Goal: Task Accomplishment & Management: Complete application form

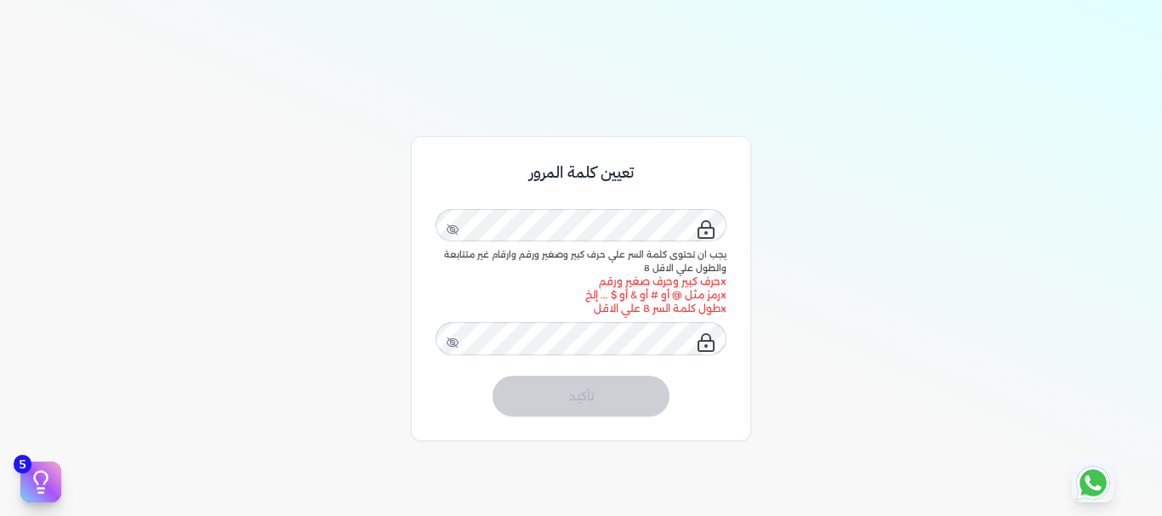
scroll to position [170, 0]
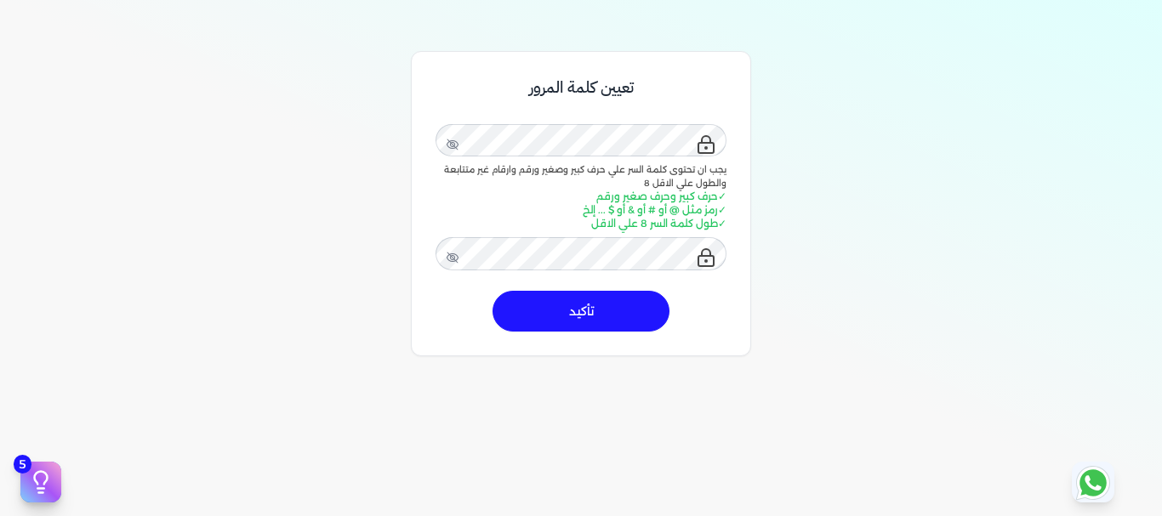
click at [386, 205] on div "تعيين كلمة المرور يجب ان تحتوى كلمة السر علي حرف كبير وصغير ورقم وارقام غير متت…" at bounding box center [581, 265] width 1162 height 516
click at [611, 317] on button "تأكيد" at bounding box center [580, 311] width 177 height 41
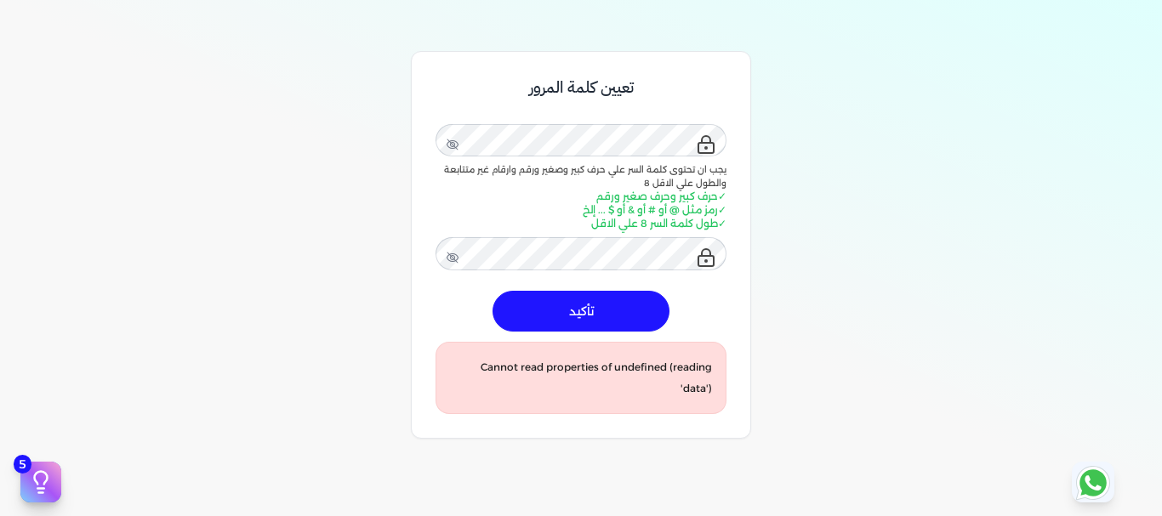
click at [611, 317] on button "تأكيد" at bounding box center [580, 311] width 177 height 41
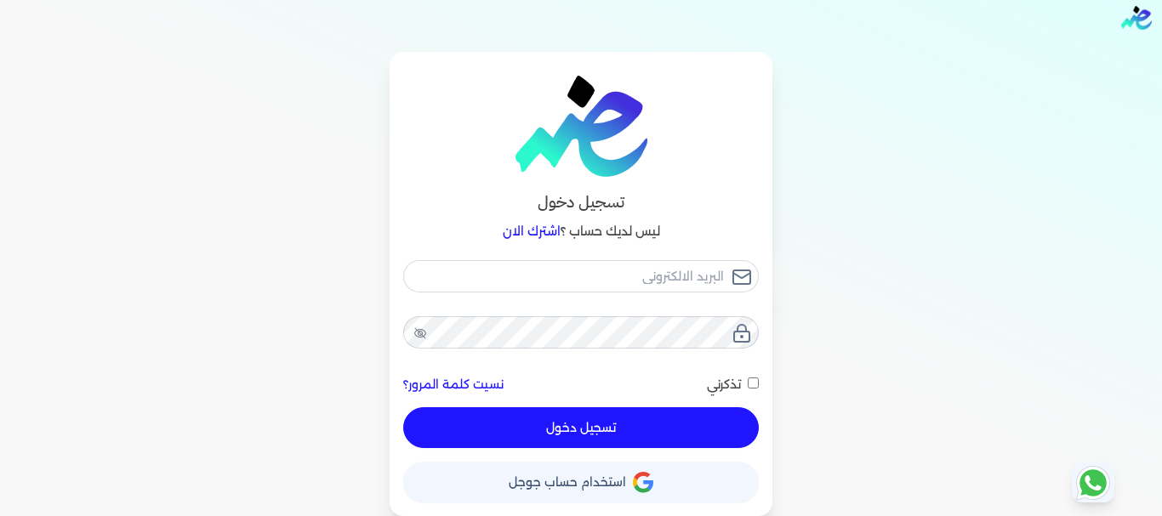
scroll to position [16, 0]
click at [640, 282] on input "email" at bounding box center [580, 276] width 355 height 32
type input "G"
checkbox input "false"
type input "Gz"
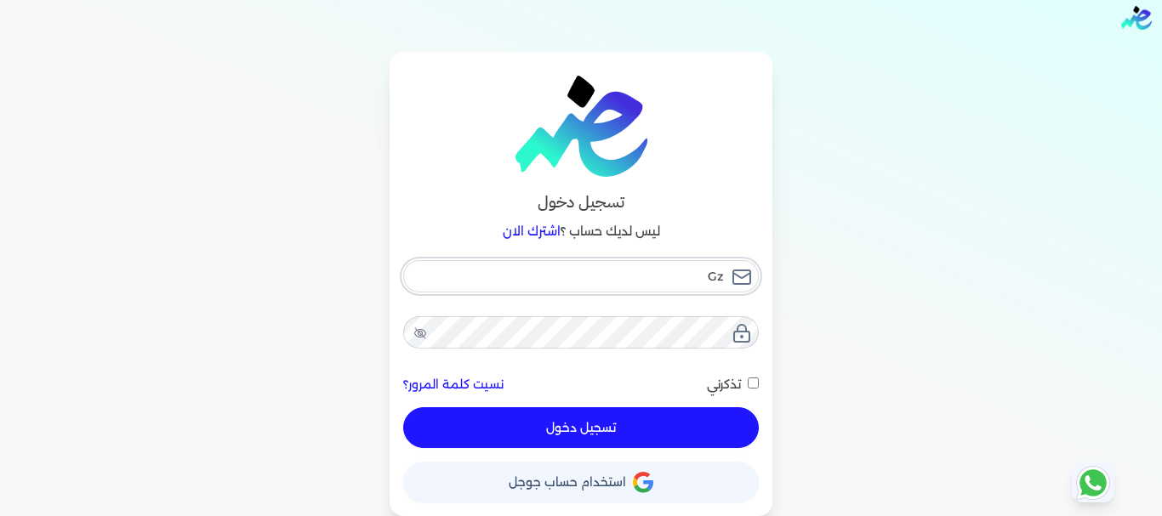
checkbox input "false"
type input "G"
checkbox input "false"
type input "g"
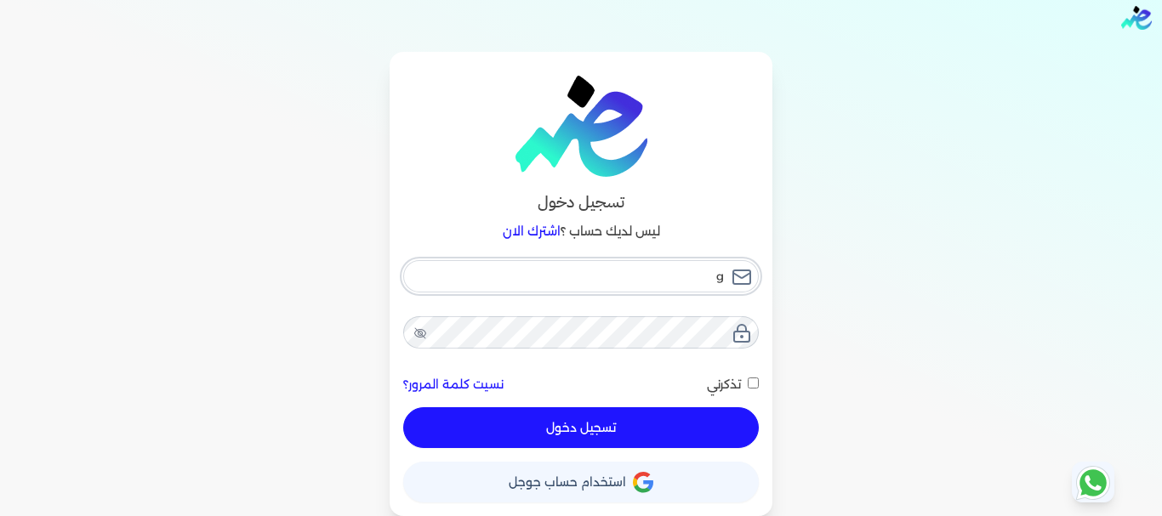
checkbox input "false"
type input "ga"
checkbox input "false"
type input "gam"
checkbox input "false"
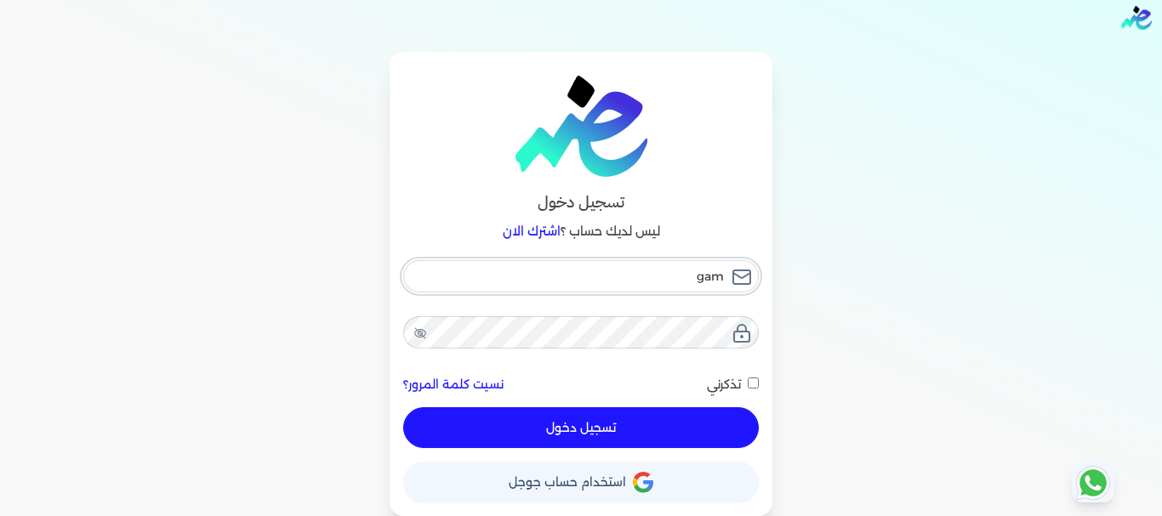
type input "gama"
checkbox input "false"
type input "gamal"
checkbox input "false"
type input "gamalz"
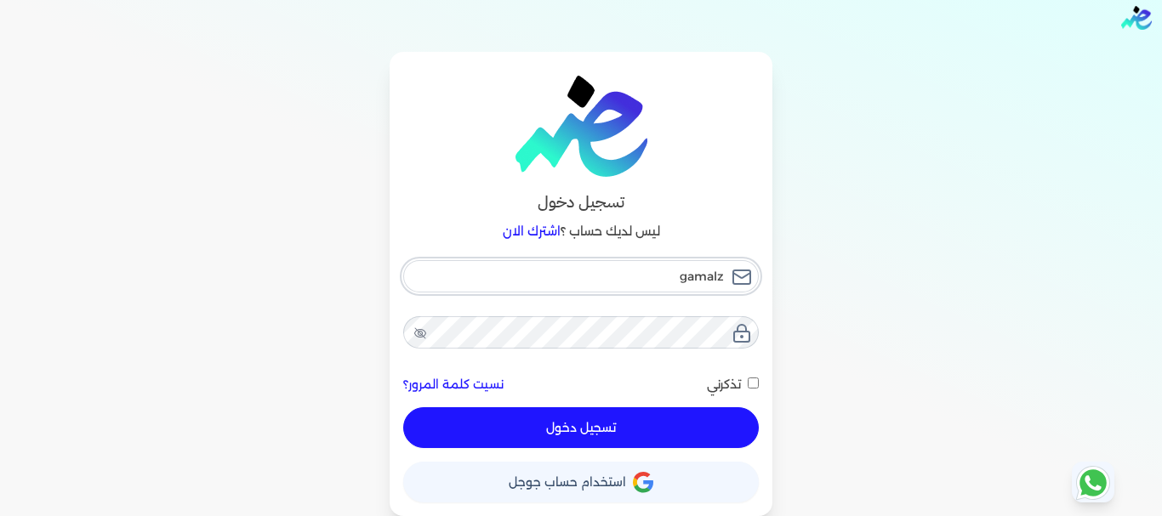
checkbox input "false"
type input "gamal"
checkbox input "false"
type input "gamal."
checkbox input "false"
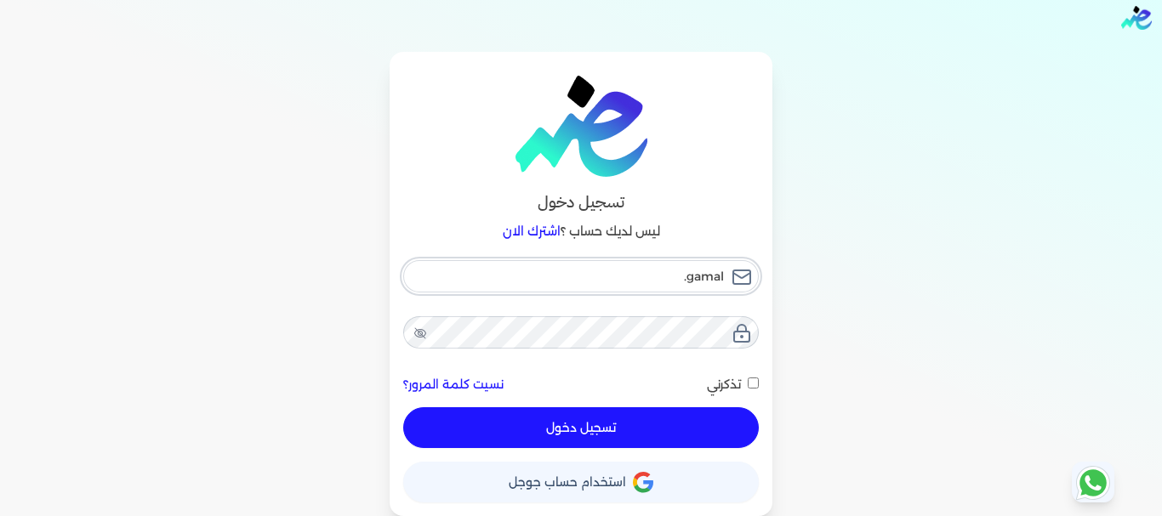
type input "gamal.z"
checkbox input "false"
type input "gamal.ze"
checkbox input "false"
type input "gamal.zei"
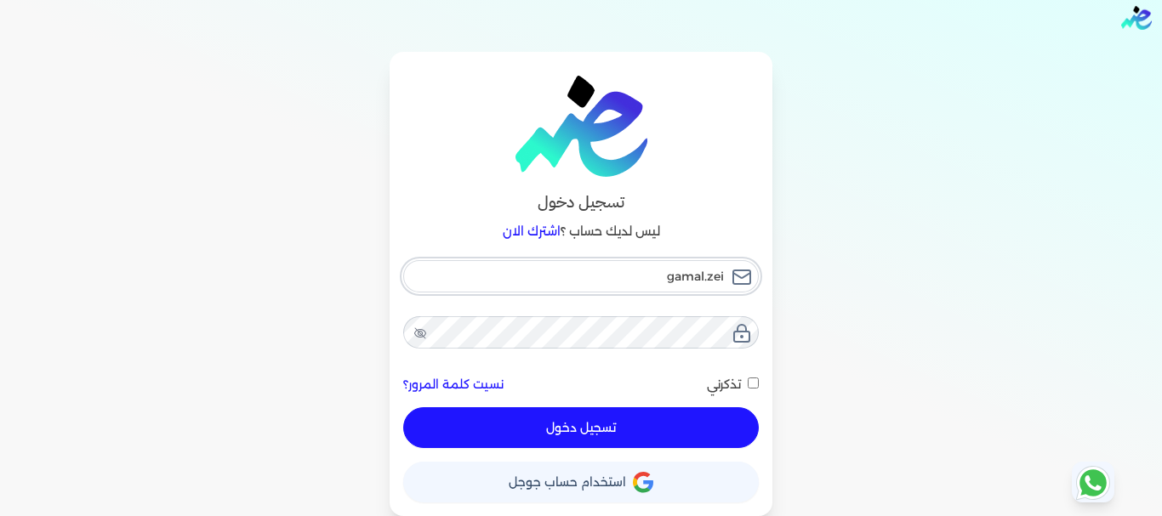
checkbox input "false"
type input "gamal.zeid"
checkbox input "false"
type input "gamal.zeida"
checkbox input "false"
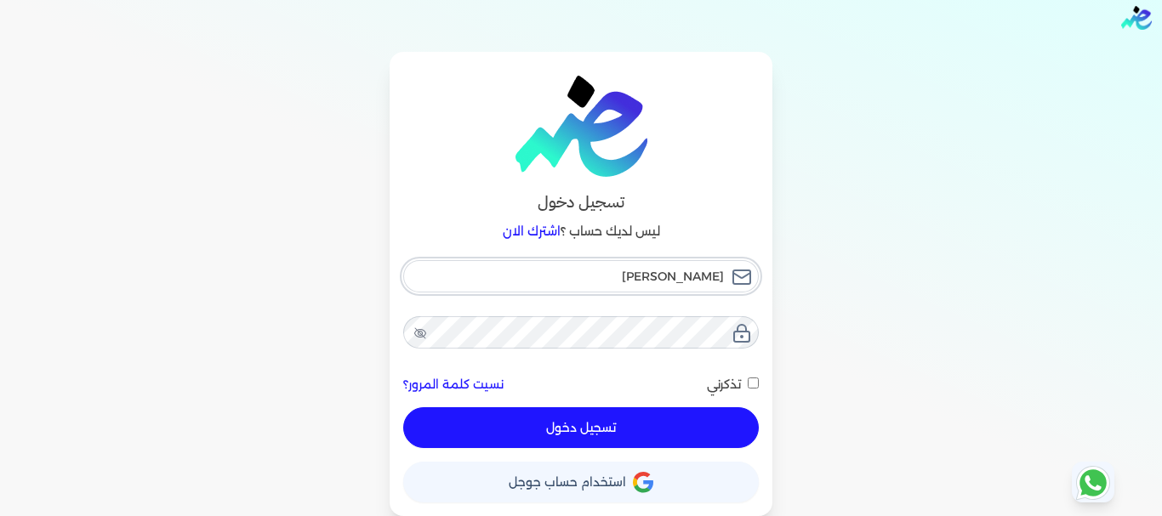
type input "gamal.zeidan"
checkbox input "false"
type input "gamal.zeidan7"
checkbox input "false"
type input "gamal.zeidan77"
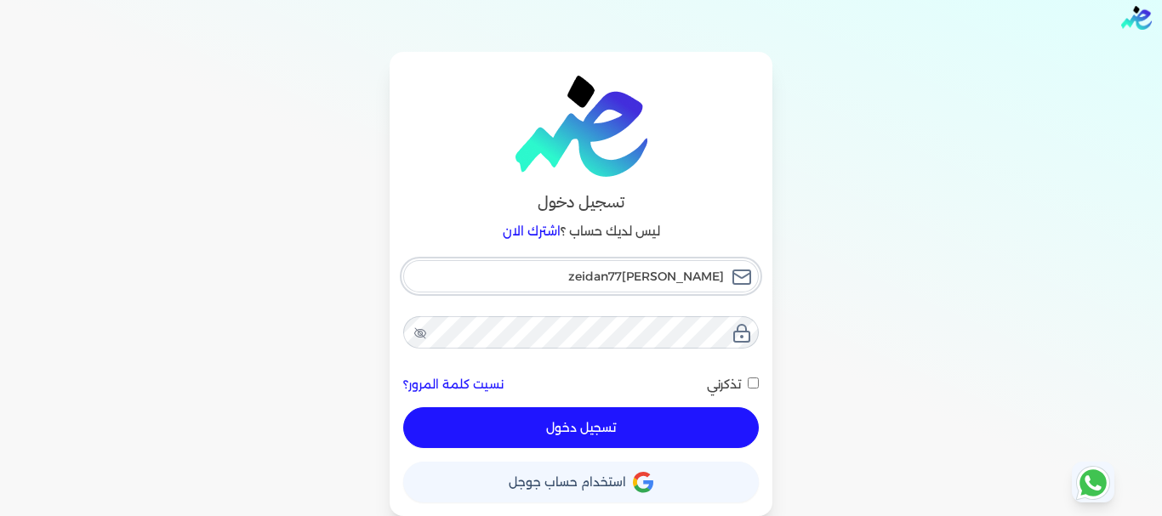
checkbox input "false"
type input "gamal.zeidan77@"
checkbox input "false"
type input "gamal.zeidan77@g"
checkbox input "false"
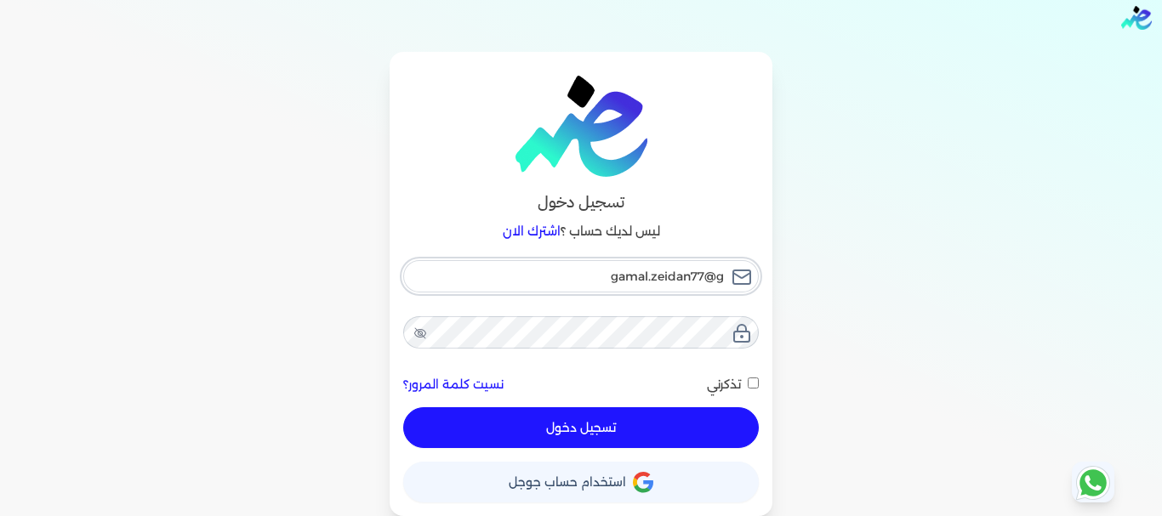
type input "gamal.zeidan77@gm"
checkbox input "false"
type input "gamal.zeidan77@gma"
checkbox input "false"
type input "gamal.zeidan77@gmai"
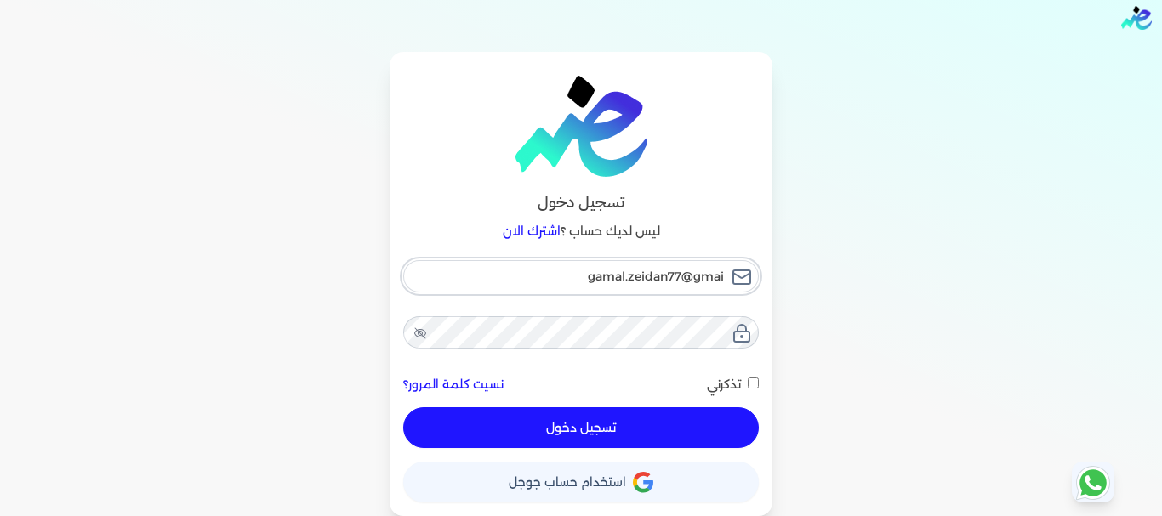
checkbox input "false"
type input "gamal.zeidan77@gmail"
checkbox input "false"
type input "gamal.zeidan77@gmail."
checkbox input "false"
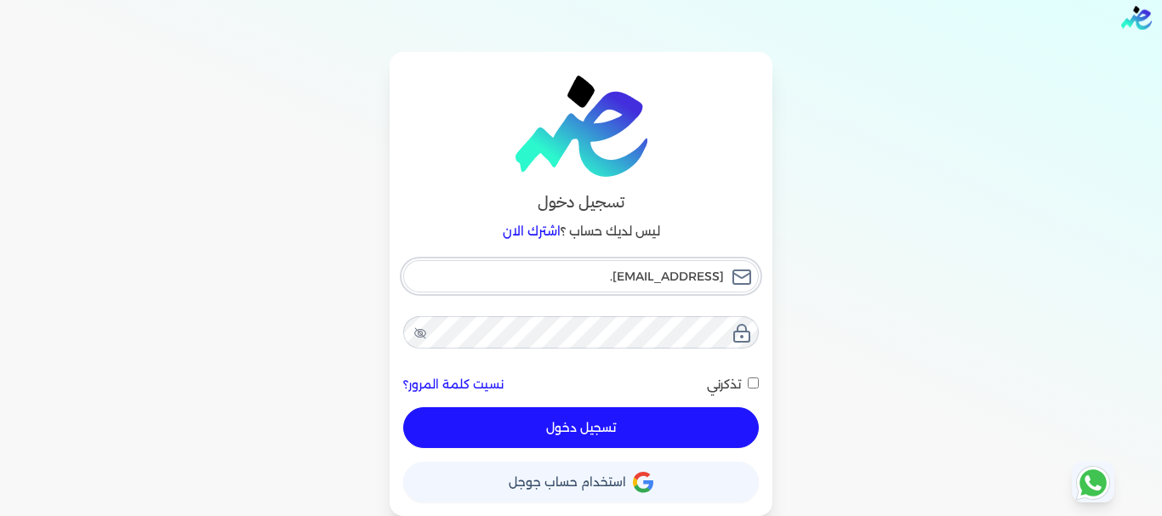
type input "gamal.zeidan77@gmail.c"
checkbox input "false"
type input "gamal.zeidan77@gmail.co"
checkbox input "false"
type input "[EMAIL_ADDRESS][DOMAIN_NAME]"
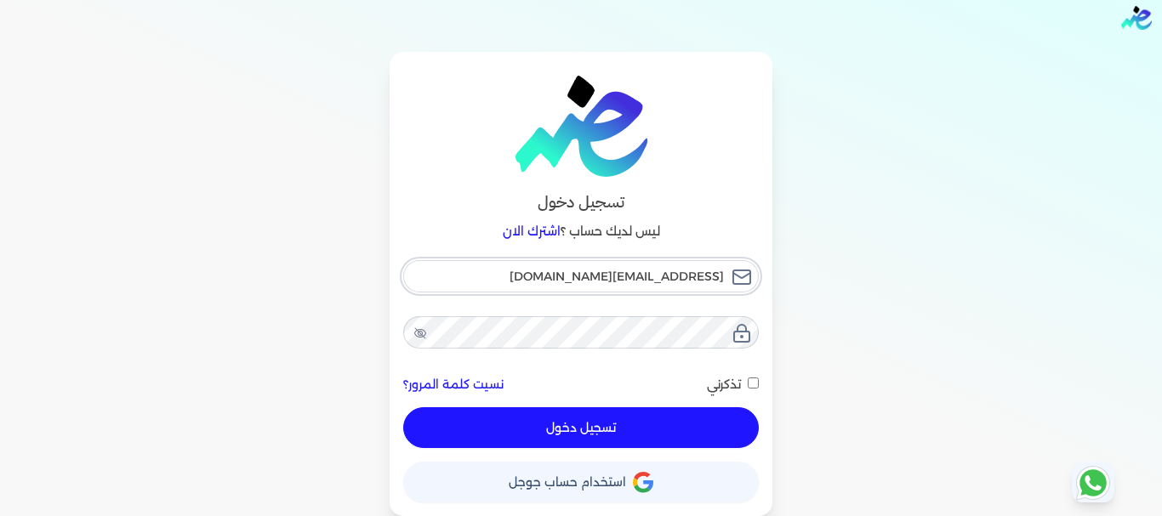
checkbox input "false"
type input "[EMAIL_ADDRESS][DOMAIN_NAME]"
click at [611, 423] on button "تسجيل دخول" at bounding box center [580, 427] width 355 height 41
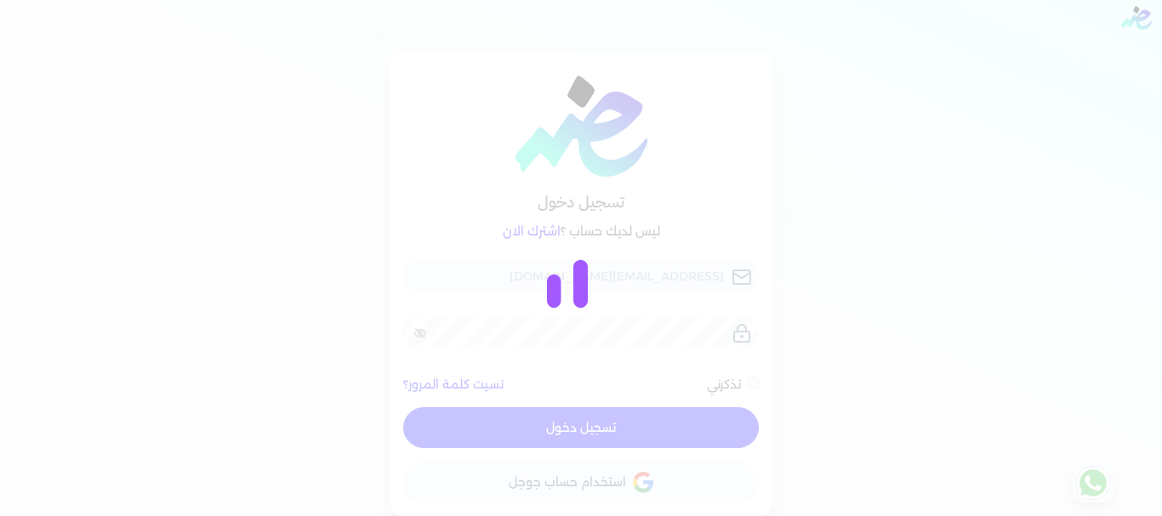
checkbox input "false"
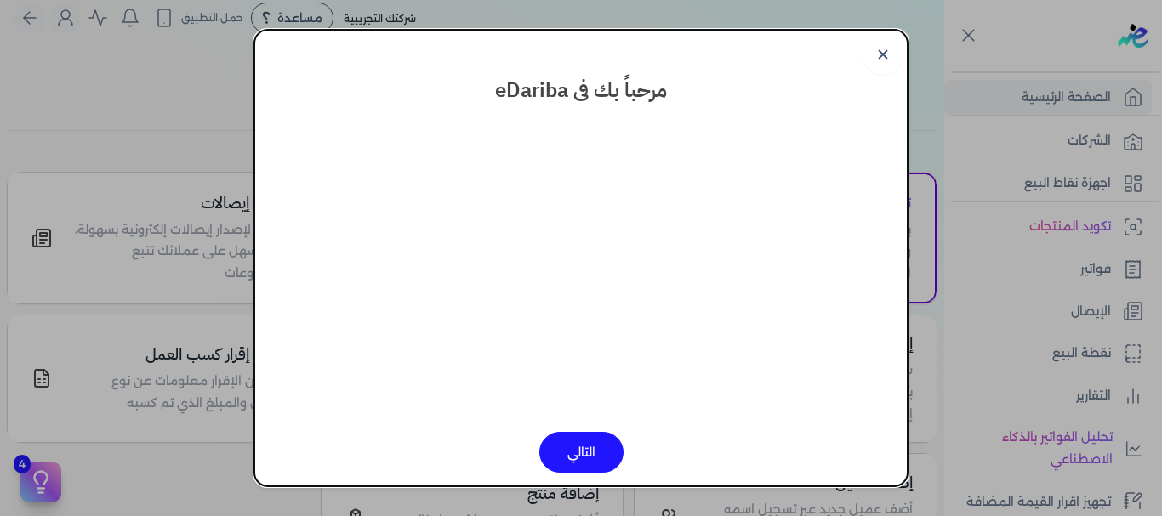
scroll to position [11, 0]
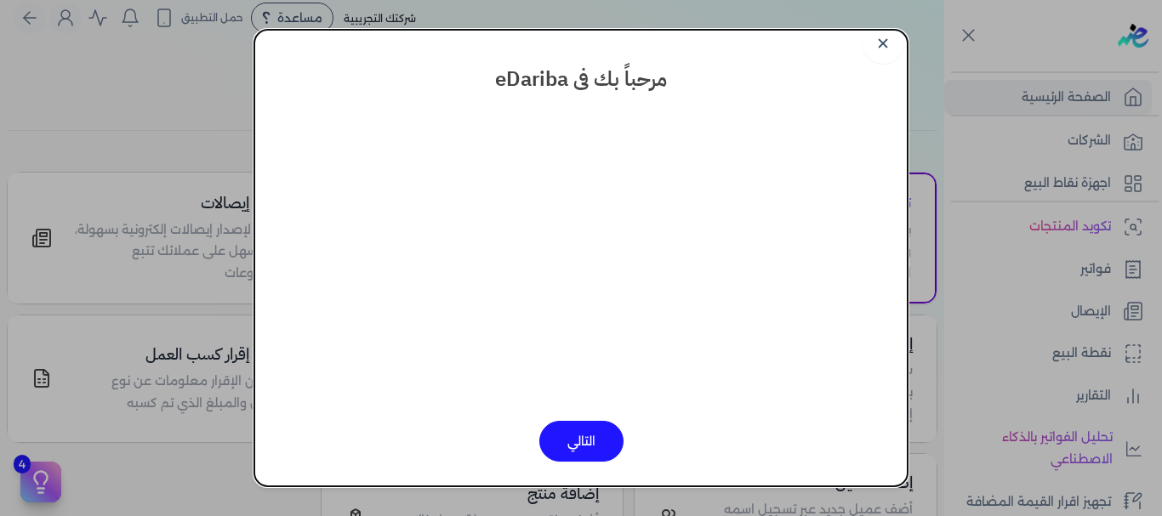
click at [613, 435] on button "التالي" at bounding box center [581, 441] width 84 height 41
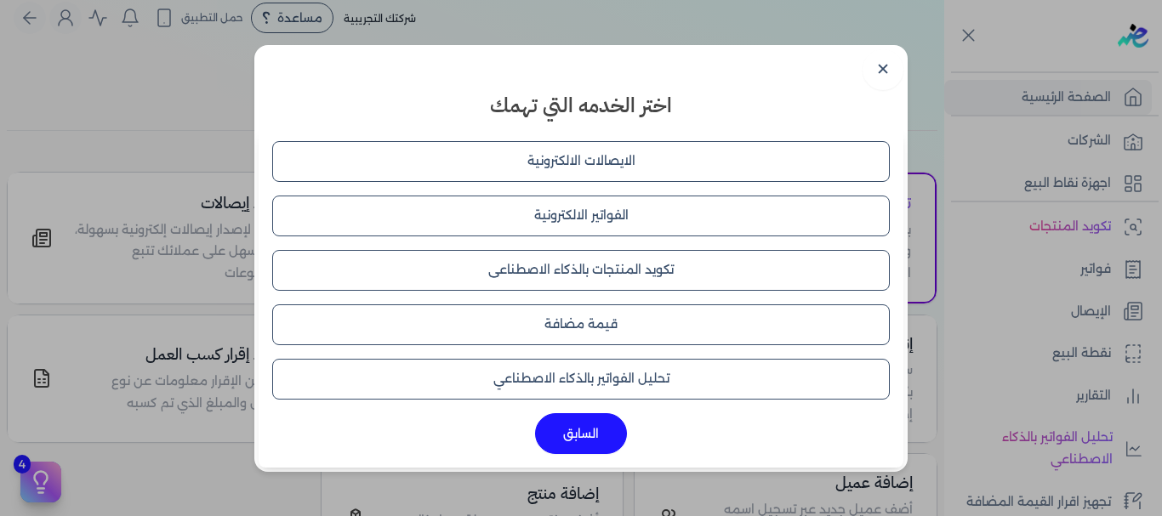
scroll to position [0, 0]
click at [589, 208] on button "الفواتير الالكترونية" at bounding box center [580, 216] width 617 height 41
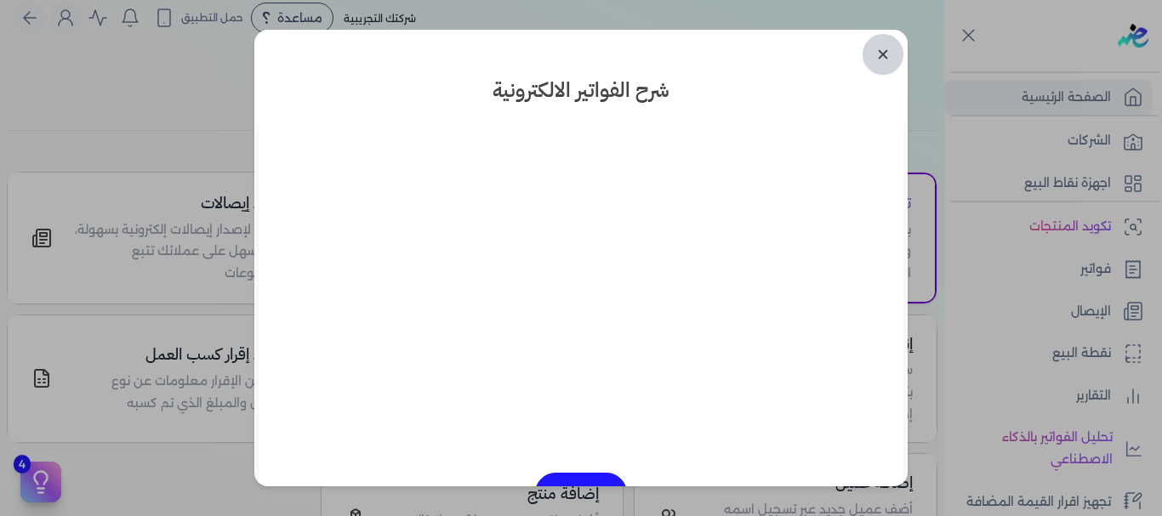
click at [884, 55] on link "✕" at bounding box center [882, 54] width 41 height 41
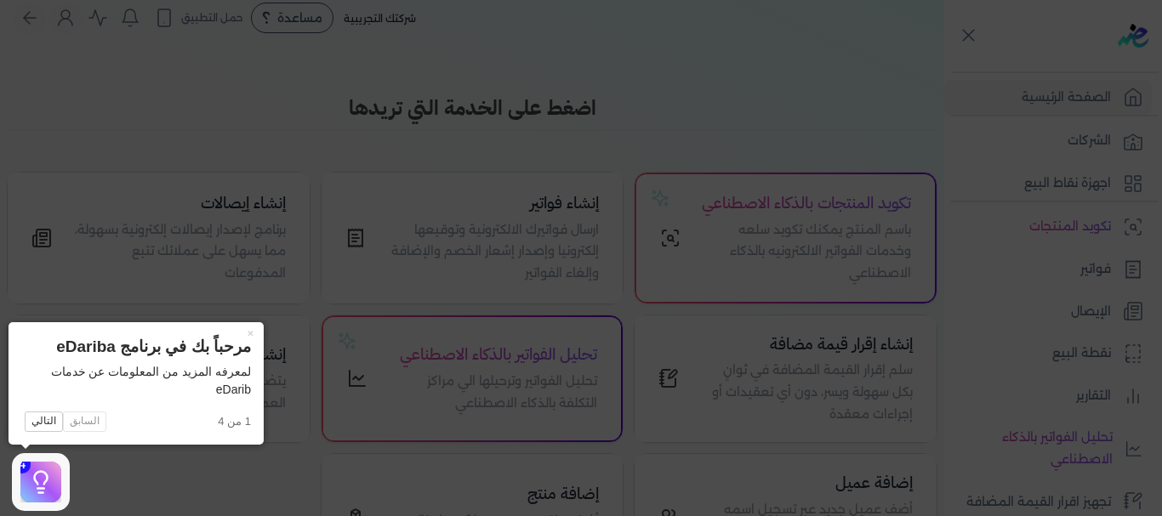
click at [657, 105] on icon at bounding box center [581, 258] width 1162 height 516
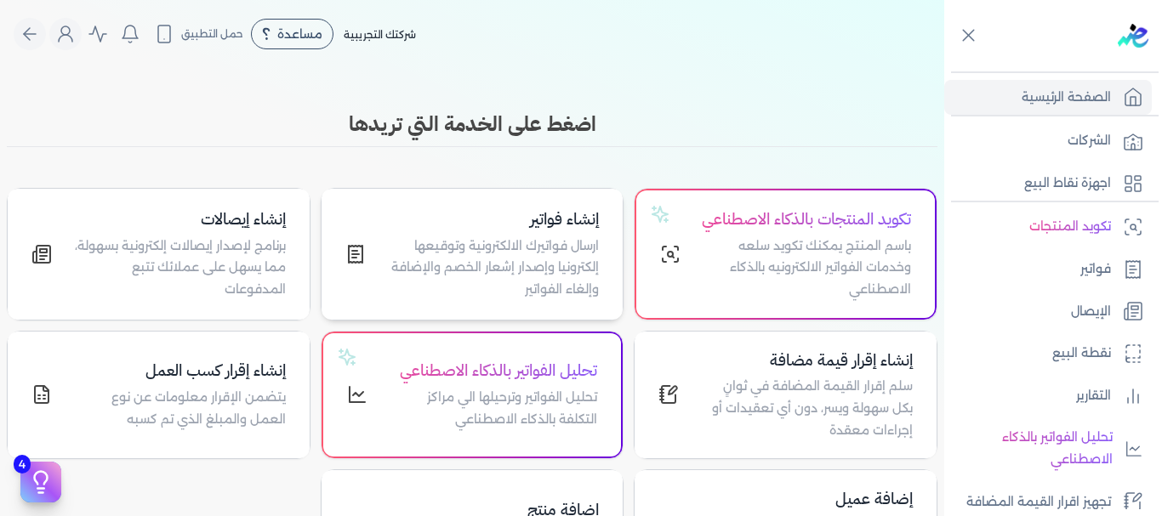
click at [535, 313] on div "إنشاء فواتير ارسال فواتيرك الالكترونية وتوقيعها إلكترونيا وإصدار إشعار الخصم وا…" at bounding box center [472, 254] width 302 height 131
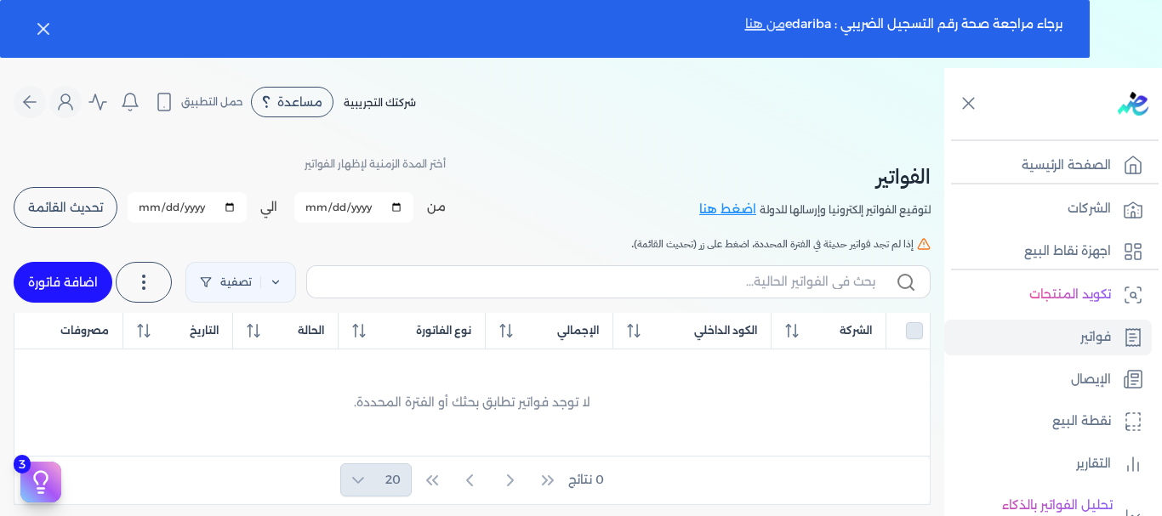
click at [761, 26] on link "من هنا" at bounding box center [765, 23] width 40 height 15
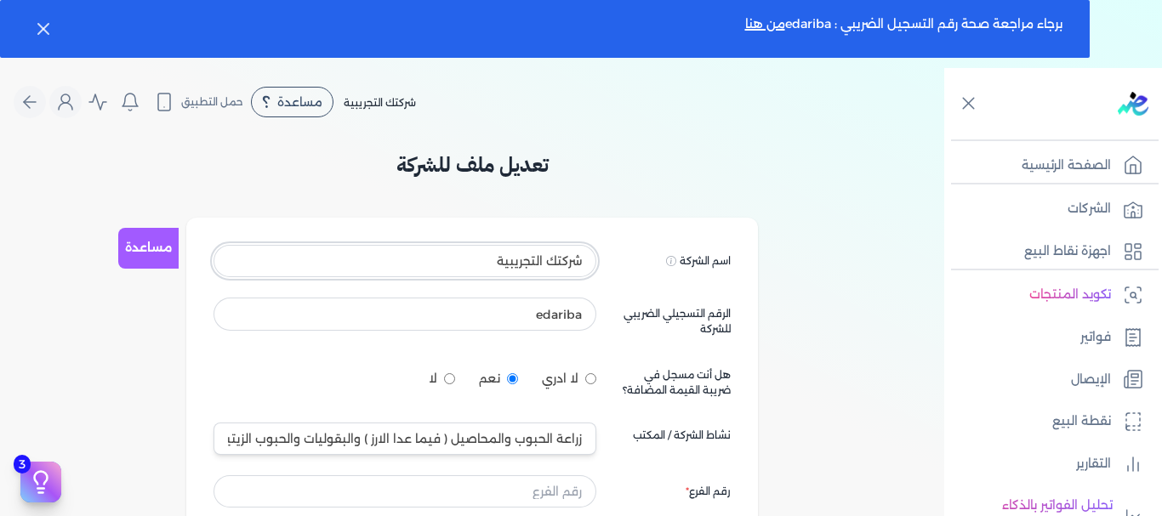
click at [557, 245] on input "شركتك التجريبية" at bounding box center [404, 261] width 383 height 32
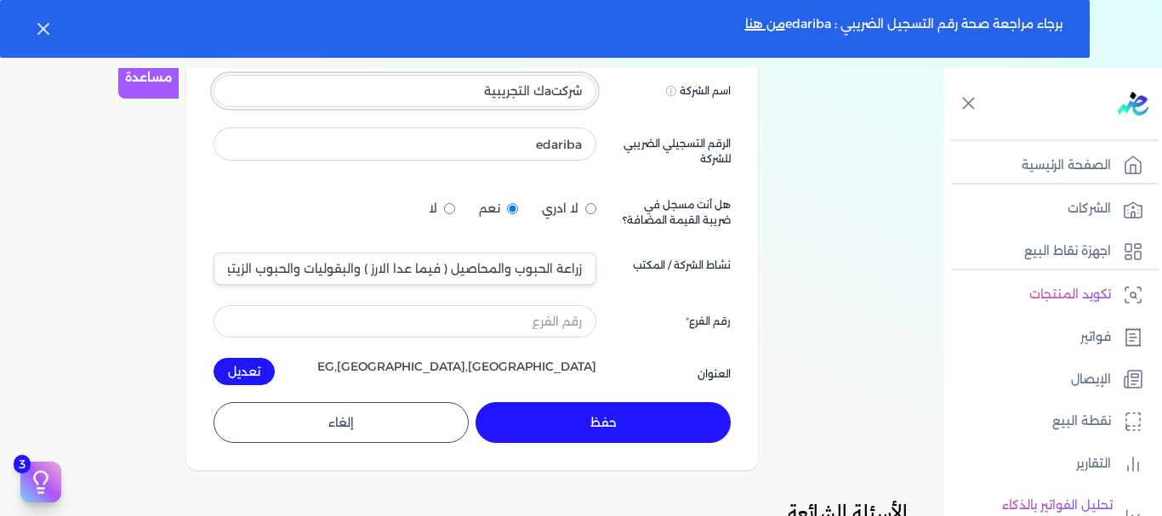
type input "شركتك التجريبية"
